Goal: Task Accomplishment & Management: Manage account settings

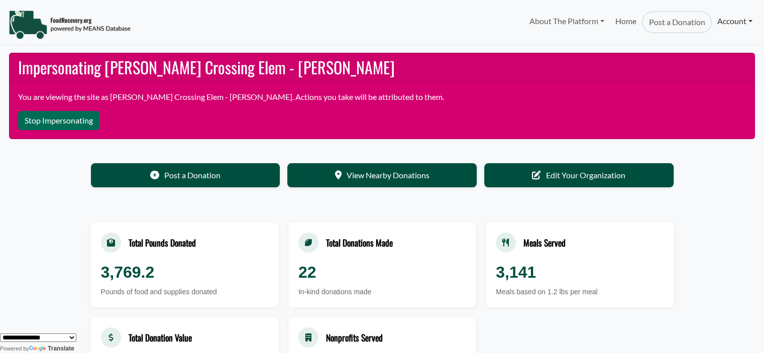
click at [718, 24] on link "Account" at bounding box center [735, 21] width 46 height 20
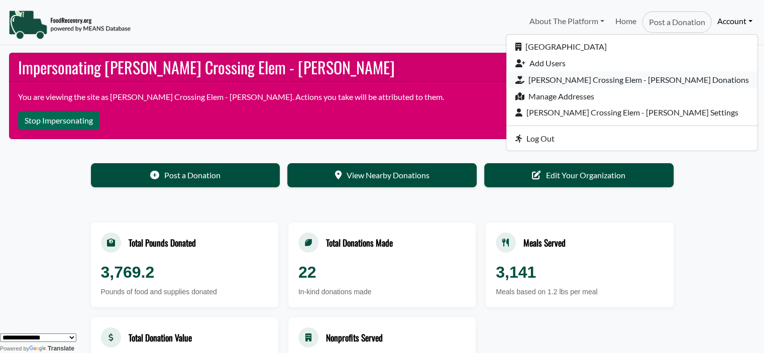
click at [662, 82] on link "[PERSON_NAME] Crossing Elem - [PERSON_NAME] Donations" at bounding box center [631, 79] width 251 height 17
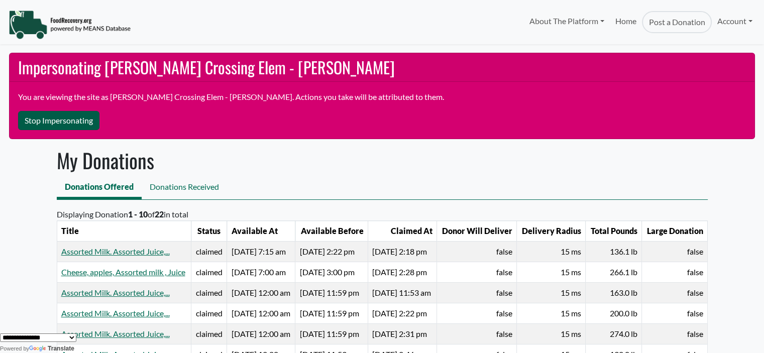
click at [34, 122] on button "Stop Impersonating" at bounding box center [58, 120] width 81 height 19
